Goal: Information Seeking & Learning: Understand process/instructions

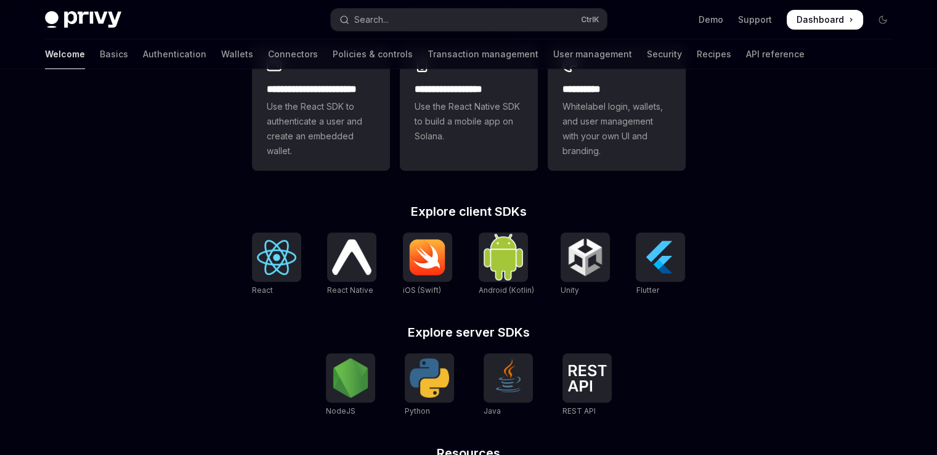
scroll to position [370, 0]
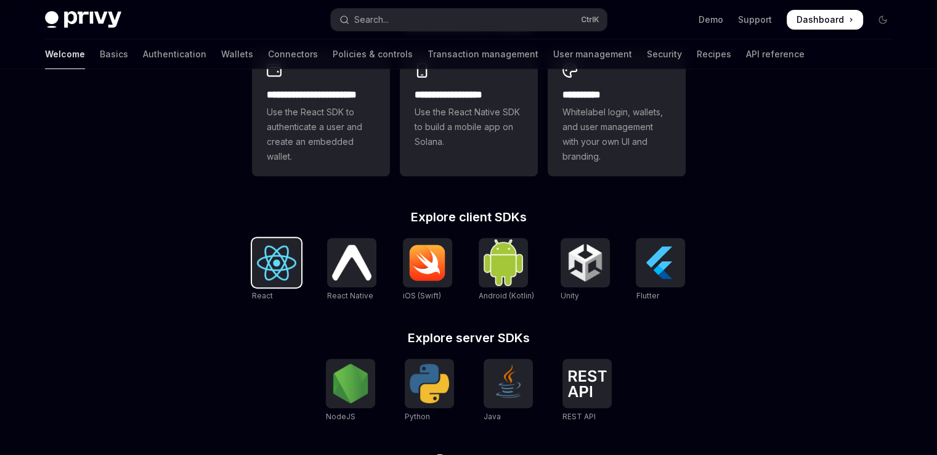
click at [276, 250] on img at bounding box center [276, 262] width 39 height 35
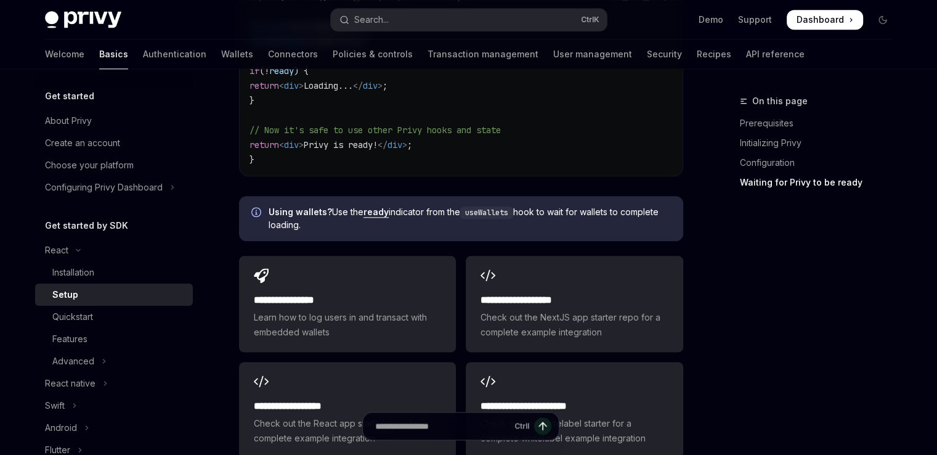
scroll to position [1429, 0]
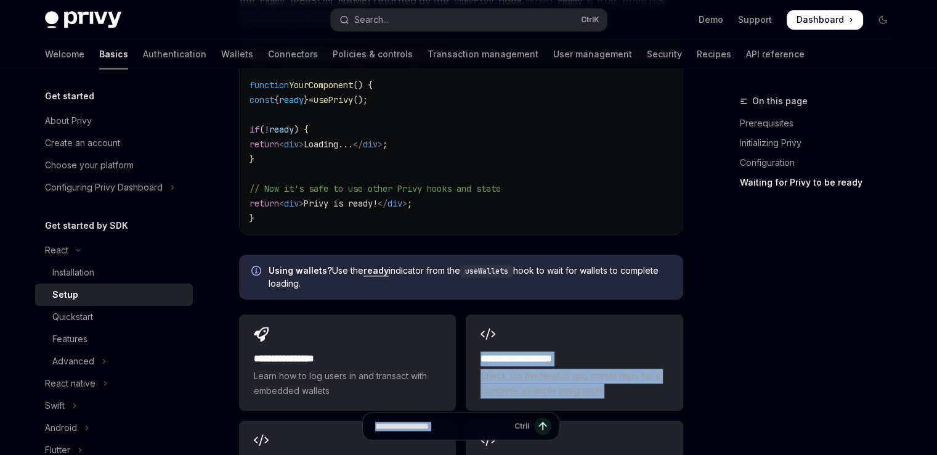
drag, startPoint x: 537, startPoint y: 426, endPoint x: 531, endPoint y: 261, distance: 165.9
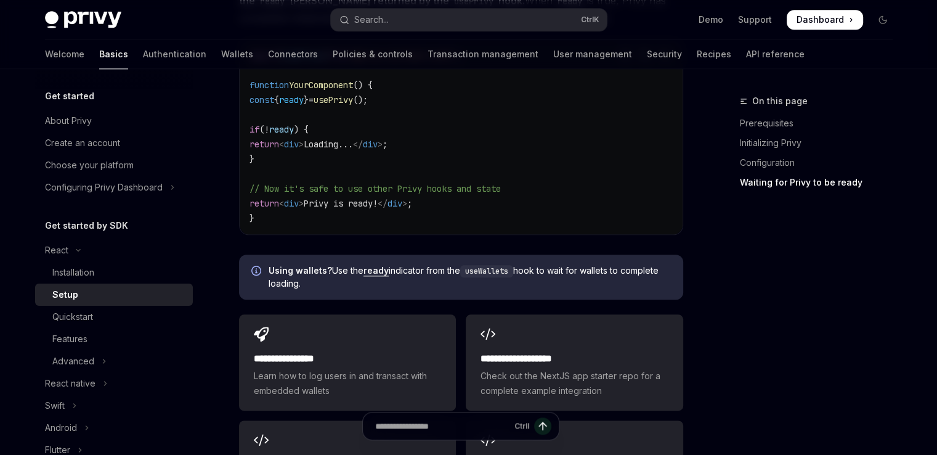
click at [534, 194] on code "import { usePrivy } from '@privy-io/react-auth' ; function YourComponent () { c…" at bounding box center [461, 136] width 423 height 177
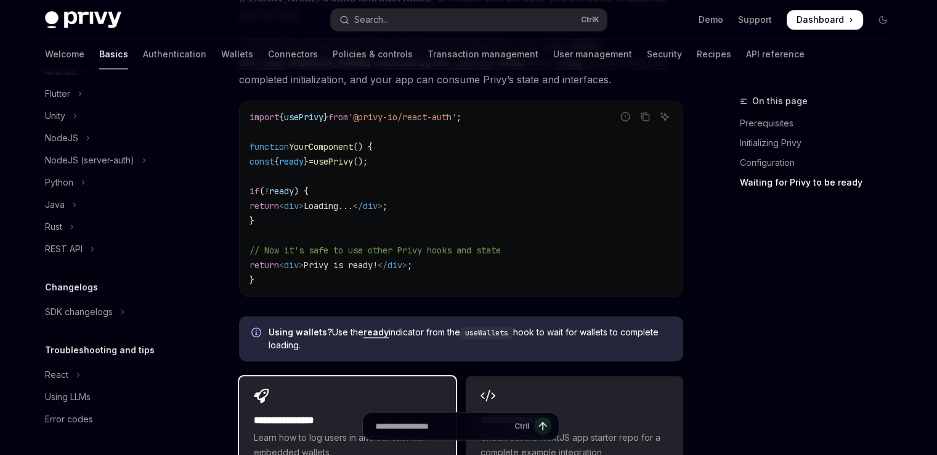
scroll to position [1491, 0]
